Goal: Navigation & Orientation: Find specific page/section

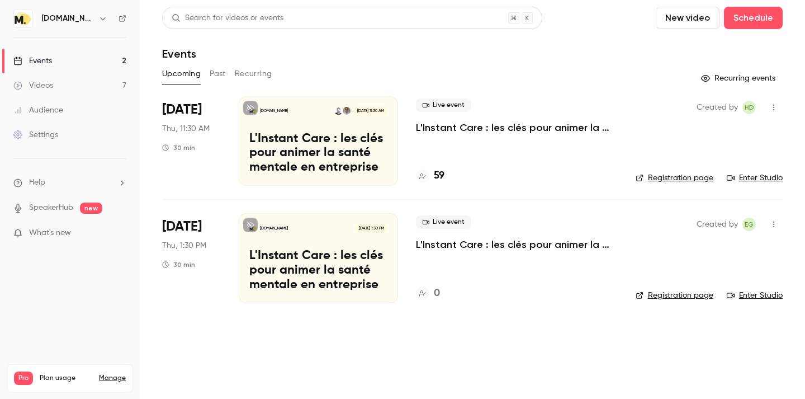
click at [740, 178] on link "Enter Studio" at bounding box center [755, 177] width 56 height 11
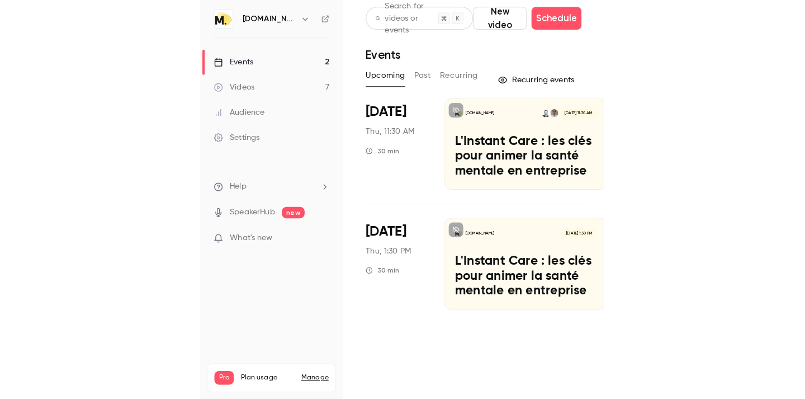
scroll to position [0, 183]
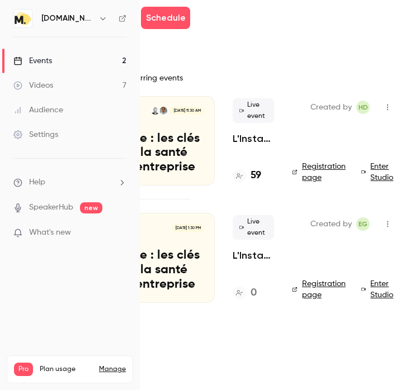
click at [374, 168] on link "Enter Studio" at bounding box center [378, 172] width 35 height 22
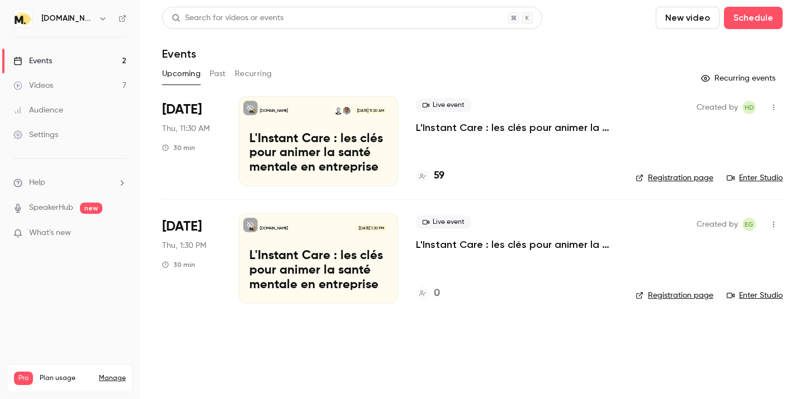
scroll to position [0, 0]
click at [742, 181] on link "Enter Studio" at bounding box center [755, 177] width 56 height 11
